Goal: Transaction & Acquisition: Download file/media

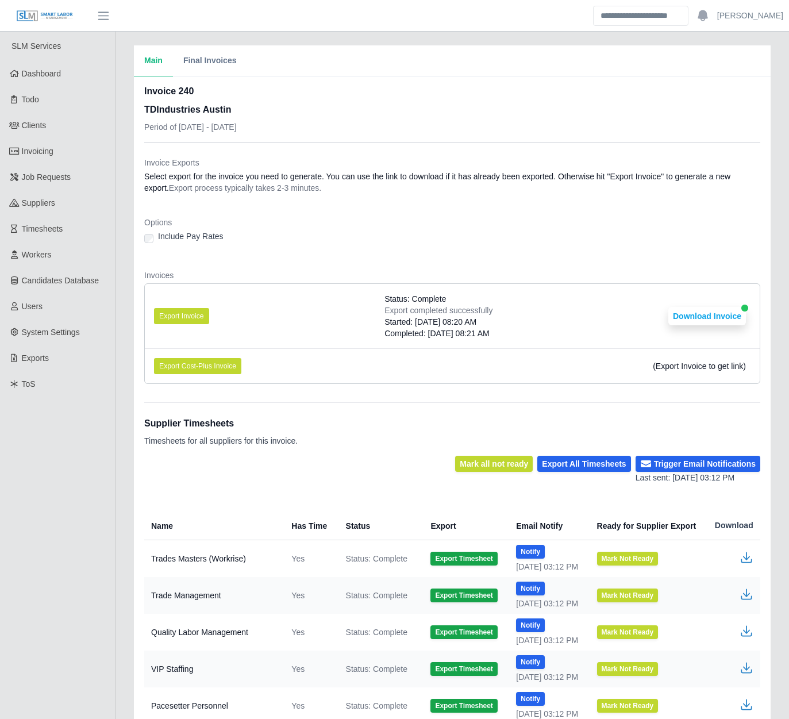
click at [119, 321] on div "Main Final Invoices Invoice 240 TDIndustries Austin Period of 08/04/2025 - 08/1…" at bounding box center [452, 446] width 673 height 802
click at [122, 319] on div "Main Final Invoices Invoice 240 TDIndustries Austin Period of 08/04/2025 - 08/1…" at bounding box center [452, 446] width 673 height 802
click at [122, 337] on div "Main Final Invoices Invoice 240 TDIndustries Austin Period of 08/04/2025 - 08/1…" at bounding box center [452, 446] width 673 height 802
click at [211, 391] on div "Invoices Export Invoice Status: Complete Export completed successfully Started:…" at bounding box center [452, 332] width 616 height 124
click at [71, 153] on link "Invoicing" at bounding box center [57, 151] width 115 height 26
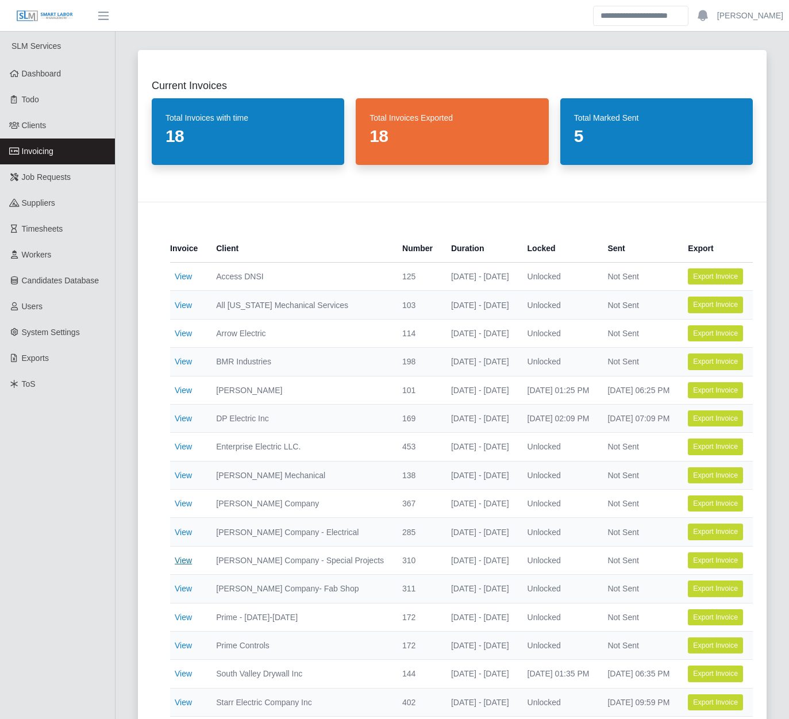
click at [183, 559] on link "View" at bounding box center [183, 560] width 17 height 9
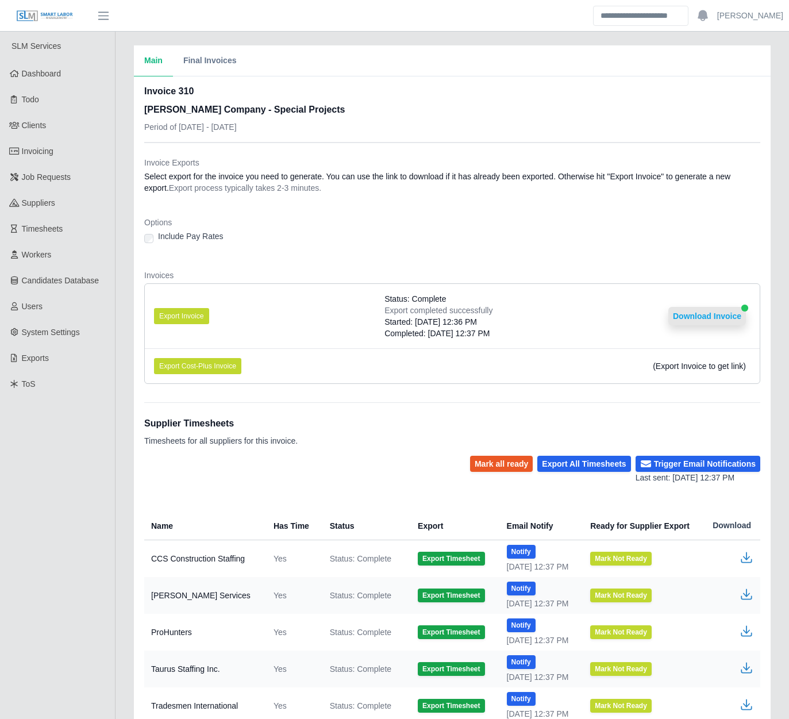
click at [682, 318] on button "Download Invoice" at bounding box center [707, 316] width 78 height 18
click at [395, 256] on dl "Invoice Exports Select export for the invoice you need to generate. You can use…" at bounding box center [452, 275] width 616 height 236
click at [735, 318] on button "Download Invoice" at bounding box center [707, 316] width 78 height 18
click at [352, 253] on dl "Invoice Exports Select export for the invoice you need to generate. You can use…" at bounding box center [452, 275] width 616 height 236
click at [131, 241] on div "Main Final Invoices Invoice 310 Lee Company - Special Projects Period of 08/04/…" at bounding box center [452, 464] width 673 height 838
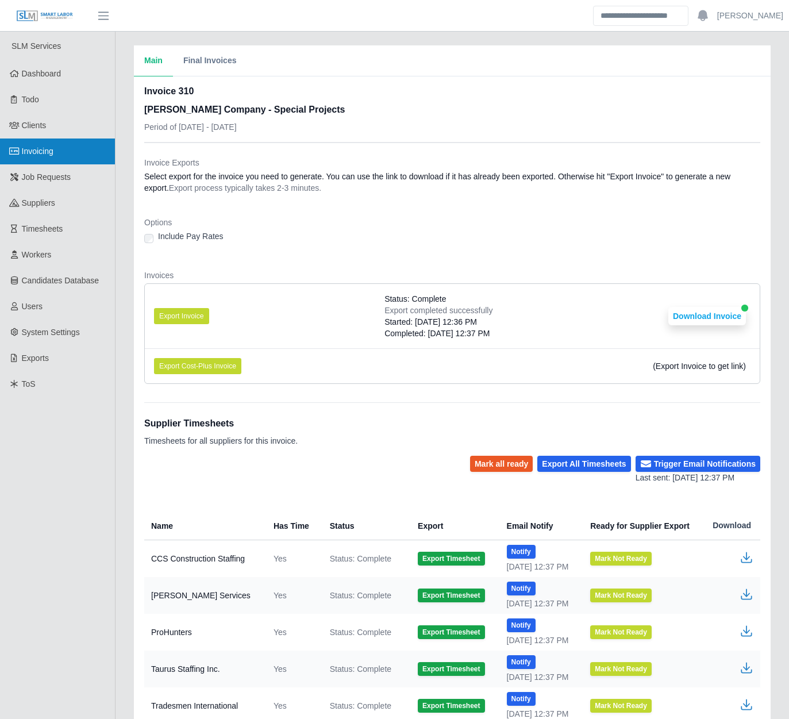
click at [62, 152] on link "Invoicing" at bounding box center [57, 151] width 115 height 26
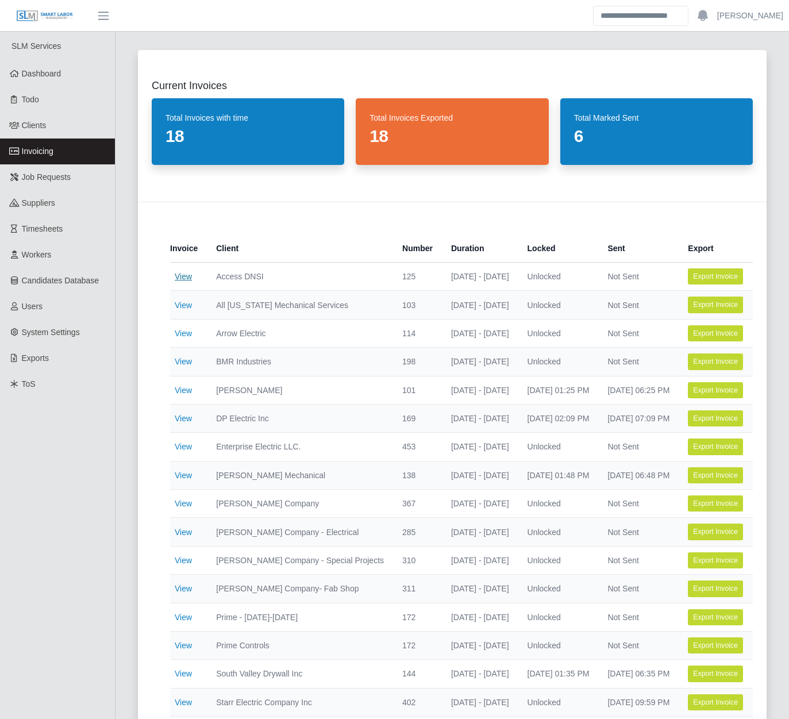
click at [180, 273] on link "View" at bounding box center [183, 276] width 17 height 9
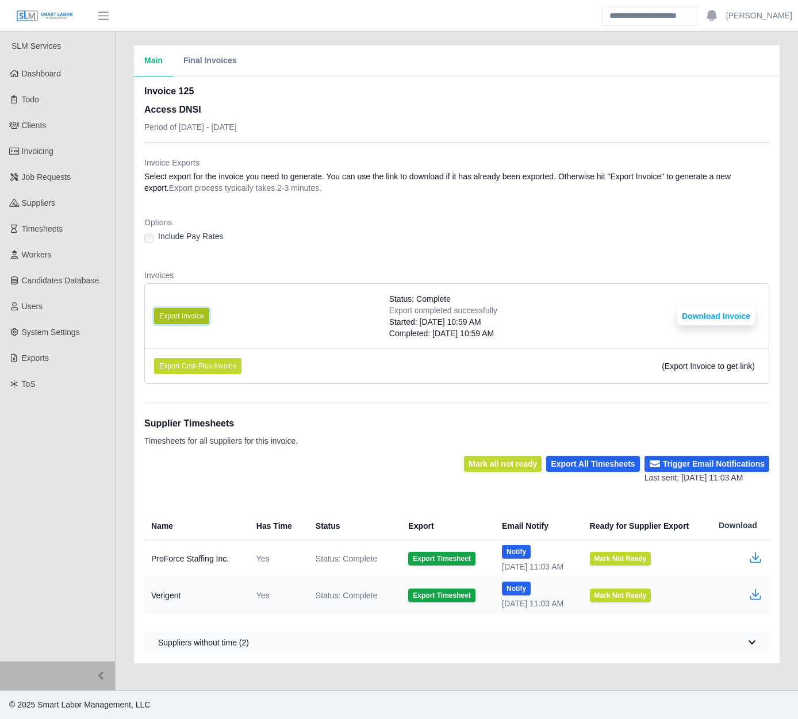
click at [196, 317] on button "Export Invoice" at bounding box center [181, 316] width 55 height 16
click at [708, 313] on button "Download Invoice" at bounding box center [716, 316] width 78 height 18
click at [90, 163] on link "Invoicing" at bounding box center [57, 151] width 115 height 26
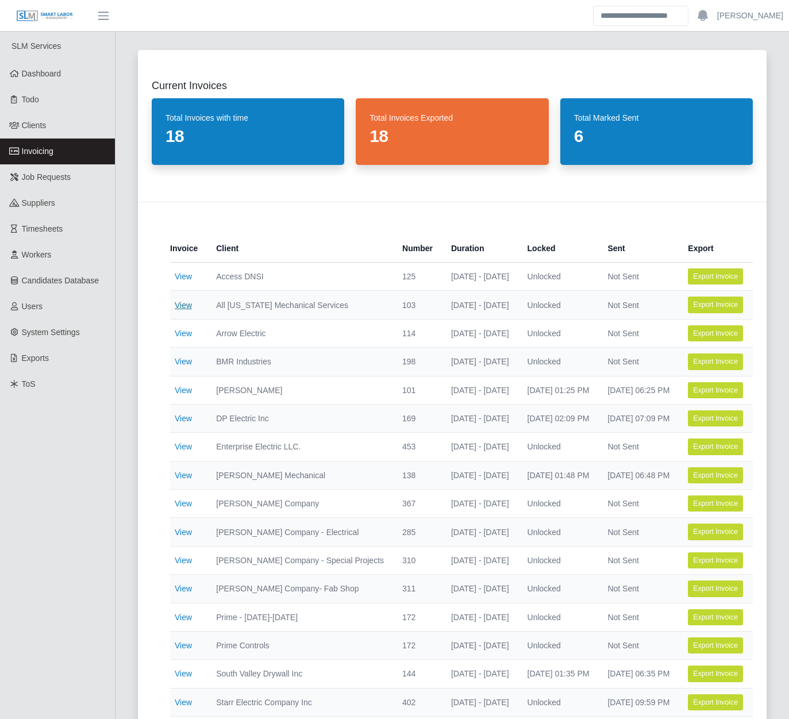
click at [187, 305] on link "View" at bounding box center [183, 305] width 17 height 9
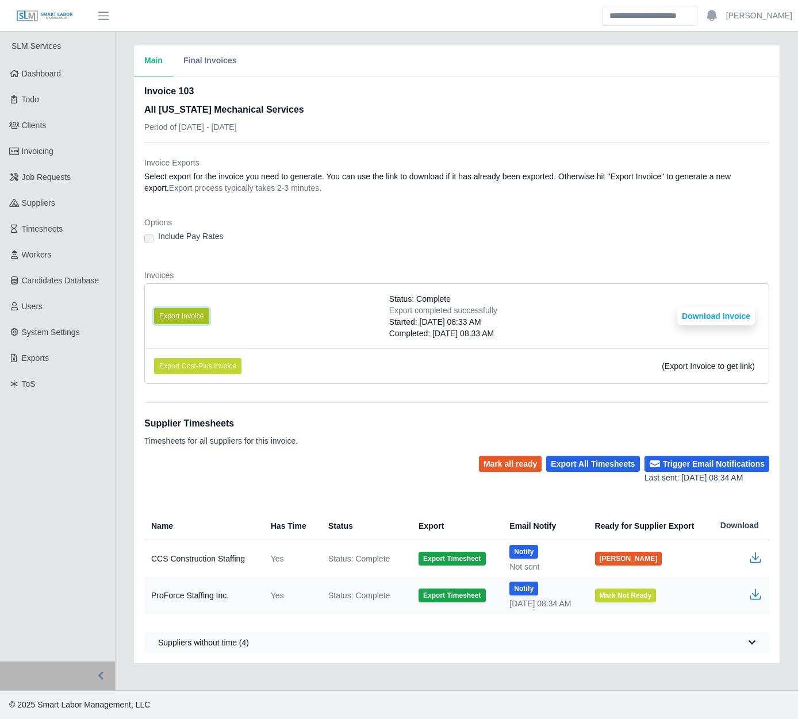
click at [181, 316] on button "Export Invoice" at bounding box center [181, 316] width 55 height 16
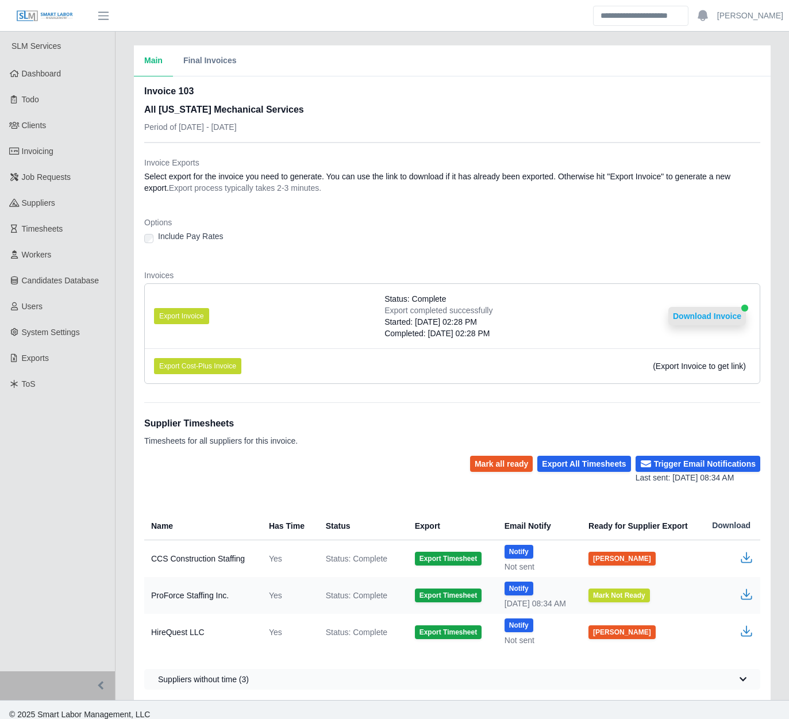
click at [676, 319] on button "Download Invoice" at bounding box center [707, 316] width 78 height 18
